Goal: Task Accomplishment & Management: Manage account settings

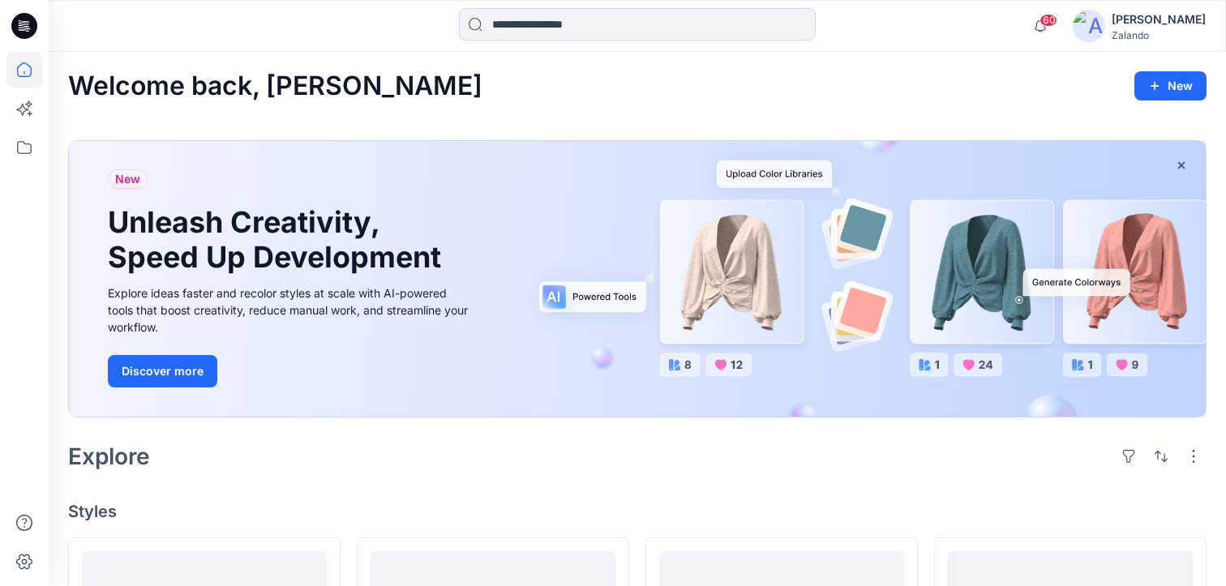
click at [1124, 38] on div "Zalando" at bounding box center [1159, 35] width 94 height 12
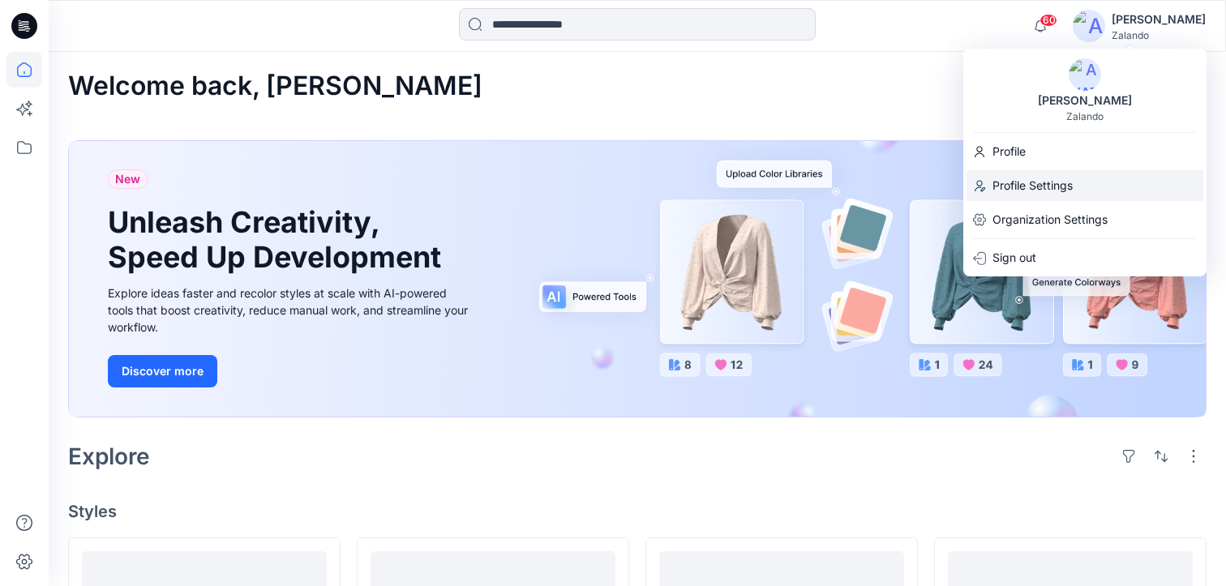
click at [1083, 184] on div "Profile Settings" at bounding box center [1084, 185] width 237 height 31
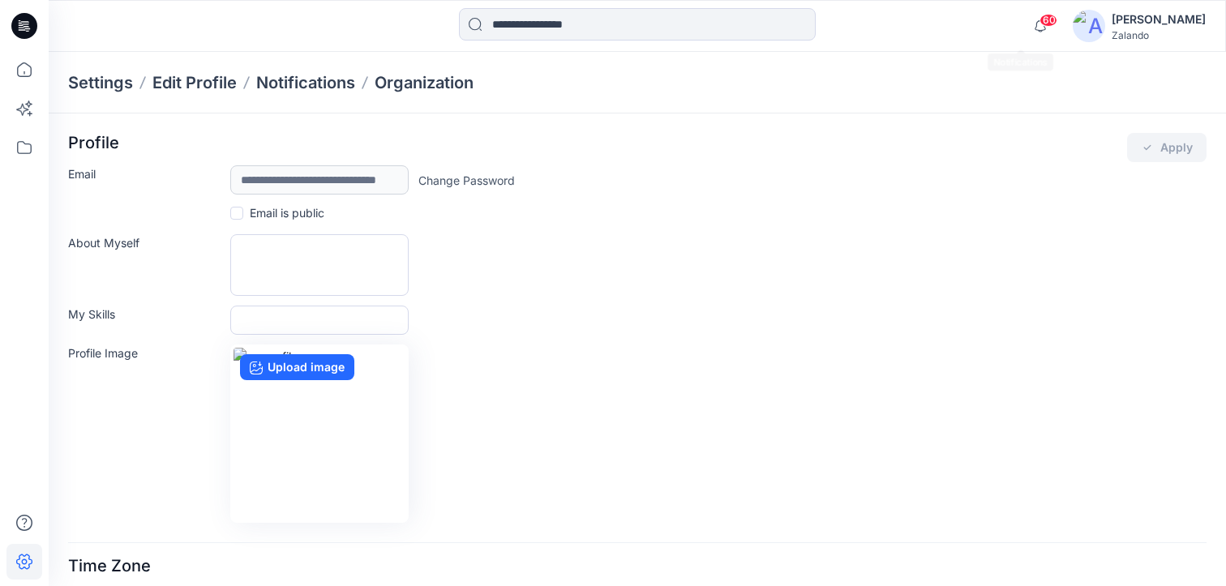
click at [1112, 36] on div "Zalando" at bounding box center [1159, 35] width 94 height 12
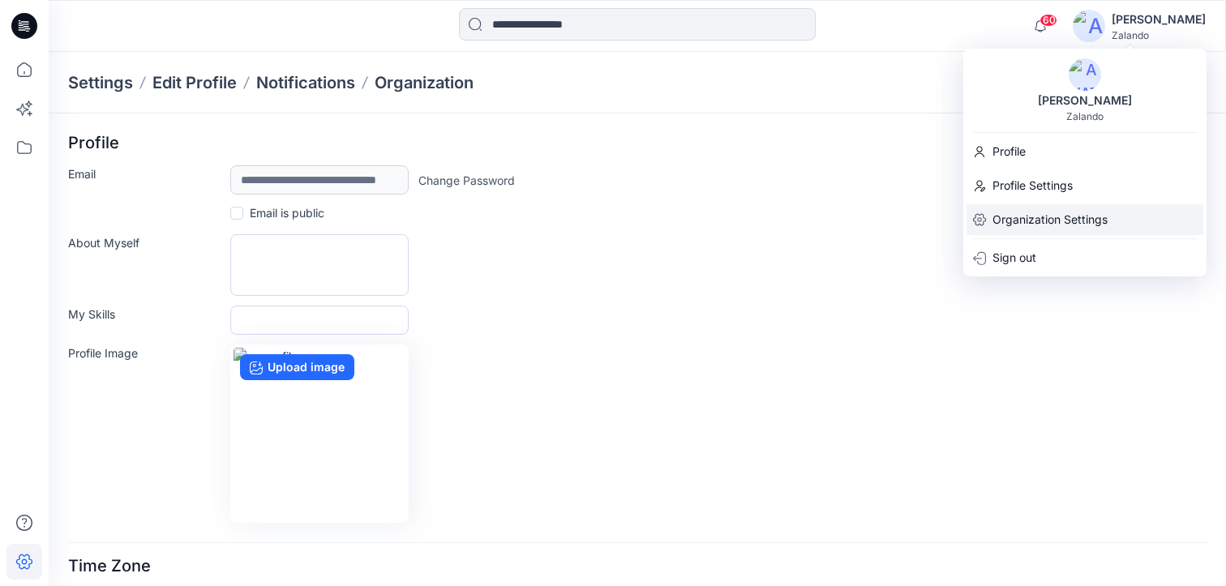
click at [1048, 220] on p "Organization Settings" at bounding box center [1049, 219] width 115 height 31
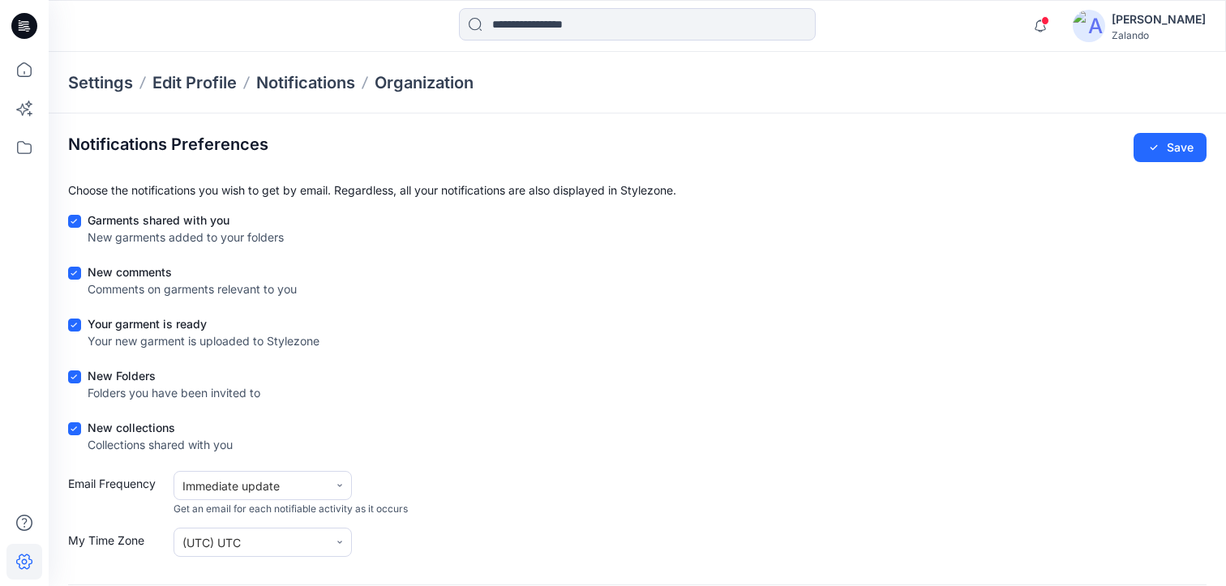
click at [79, 225] on span at bounding box center [74, 221] width 13 height 13
click at [75, 328] on span at bounding box center [74, 325] width 13 height 13
click at [75, 435] on div at bounding box center [77, 440] width 19 height 37
click at [74, 429] on icon at bounding box center [74, 428] width 6 height 5
click at [1192, 146] on button "Save" at bounding box center [1169, 147] width 73 height 29
